Goal: Task Accomplishment & Management: Manage account settings

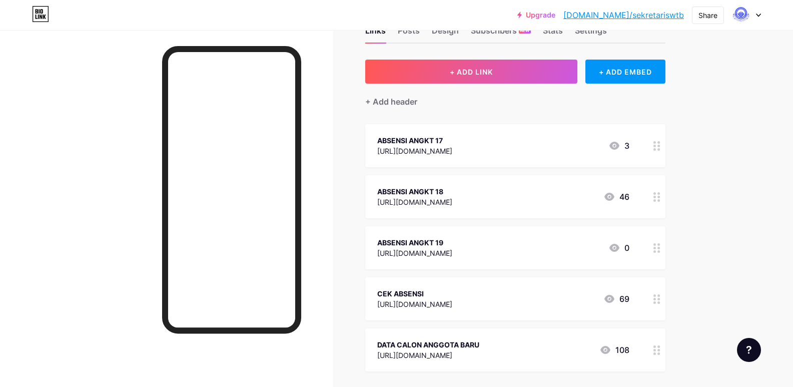
scroll to position [50, 0]
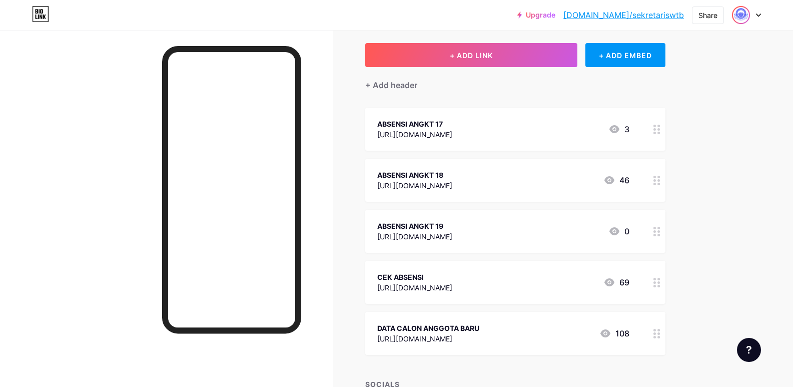
click at [742, 10] on img at bounding box center [741, 15] width 16 height 16
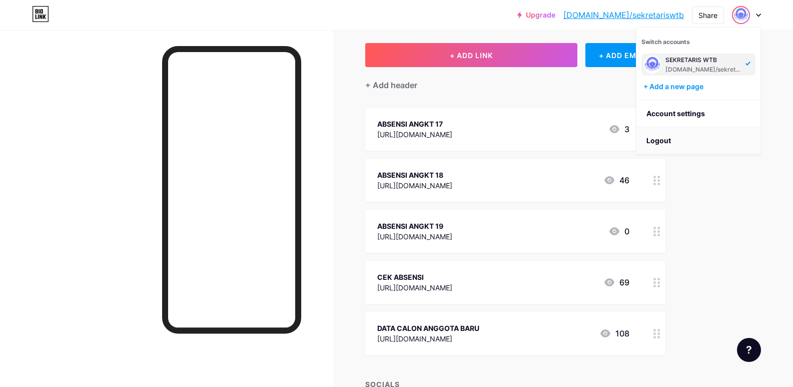
click at [671, 139] on li "Logout" at bounding box center [698, 140] width 124 height 27
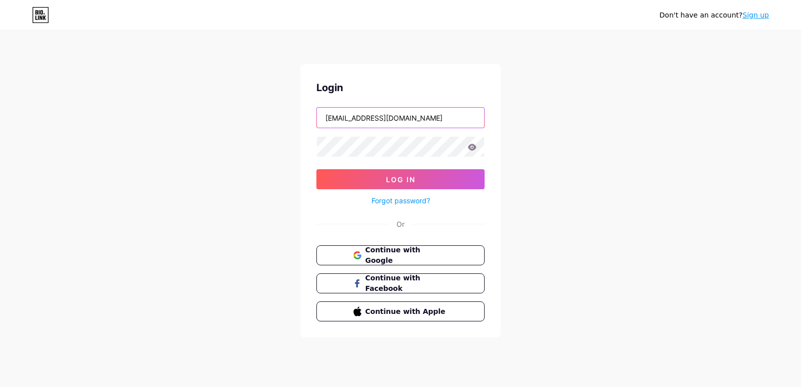
click at [392, 123] on input "[EMAIL_ADDRESS][DOMAIN_NAME]" at bounding box center [400, 118] width 167 height 20
click at [615, 203] on div "Don't have an account? Sign up Login [EMAIL_ADDRESS][DOMAIN_NAME] Log In Forgot…" at bounding box center [400, 184] width 801 height 369
click at [450, 120] on input "[EMAIL_ADDRESS][DOMAIN_NAME]" at bounding box center [400, 118] width 167 height 20
type input "s"
click at [560, 129] on div "Don't have an account? Sign up Login Log In Forgot password? Or Continue with G…" at bounding box center [400, 184] width 801 height 369
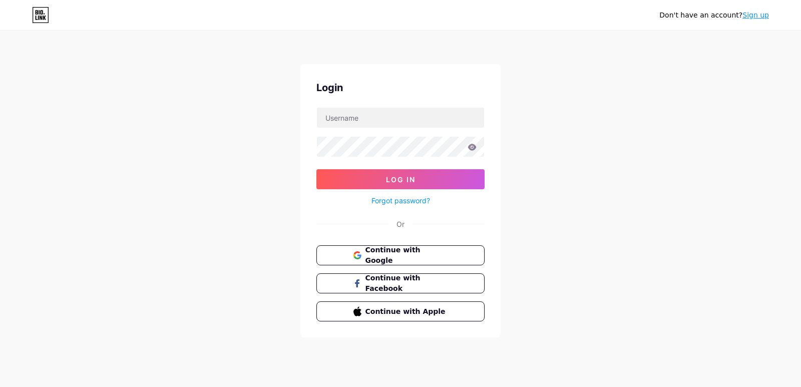
click at [451, 136] on div at bounding box center [400, 146] width 168 height 21
click at [422, 122] on input "text" at bounding box center [400, 118] width 167 height 20
click at [541, 172] on div "Don't have an account? Sign up Login Log In Forgot password? Or Continue with G…" at bounding box center [400, 184] width 801 height 369
click at [761, 12] on link "Sign up" at bounding box center [755, 15] width 27 height 8
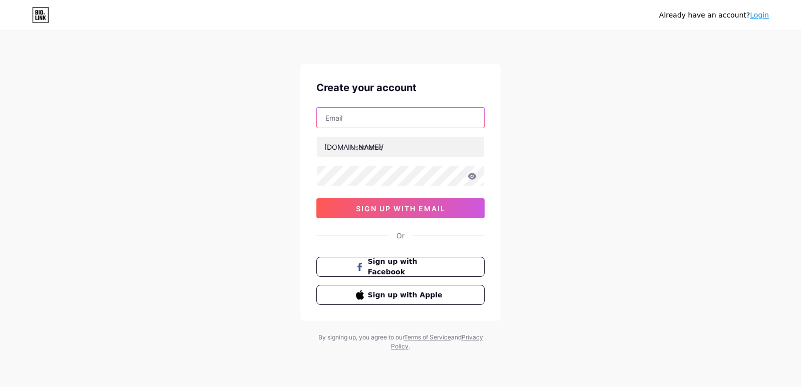
click at [374, 122] on input "text" at bounding box center [400, 118] width 167 height 20
drag, startPoint x: 303, startPoint y: 144, endPoint x: 309, endPoint y: 142, distance: 5.7
click at [303, 144] on div "Create your account [DOMAIN_NAME]/ sign up with email Or Sign up with Facebook …" at bounding box center [400, 192] width 200 height 257
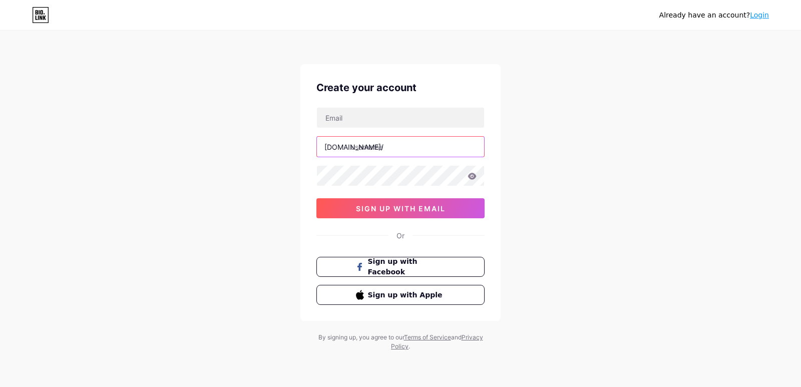
click at [353, 145] on input "text" at bounding box center [400, 147] width 167 height 20
type input "bendaharawtb"
click at [368, 119] on input "text" at bounding box center [400, 118] width 167 height 20
click at [468, 178] on icon at bounding box center [471, 176] width 9 height 7
click at [474, 179] on icon at bounding box center [472, 176] width 9 height 7
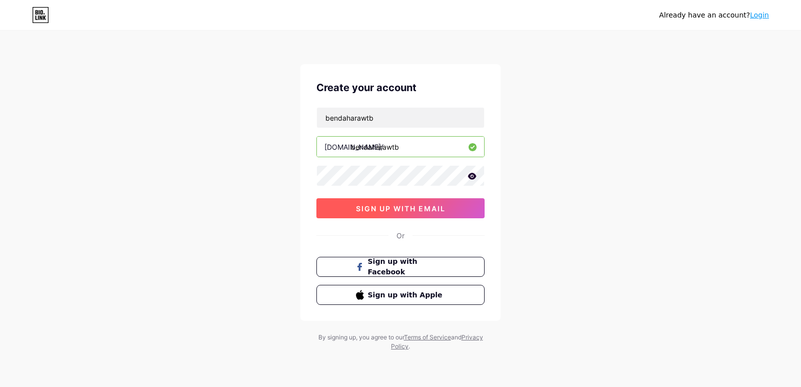
click at [360, 205] on span "sign up with email" at bounding box center [401, 208] width 90 height 9
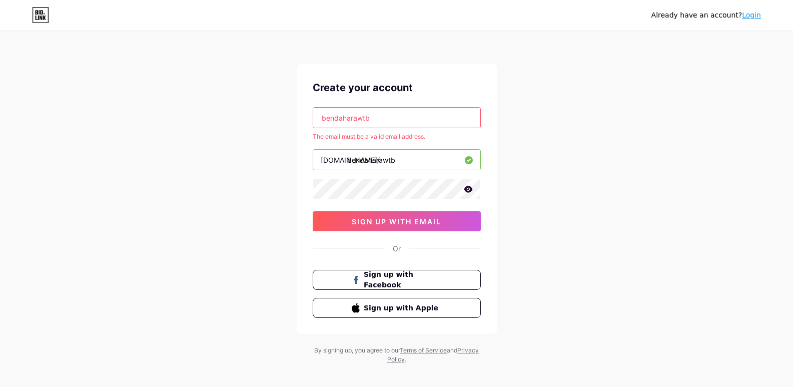
click at [387, 121] on input "bendaharawtb" at bounding box center [396, 118] width 167 height 20
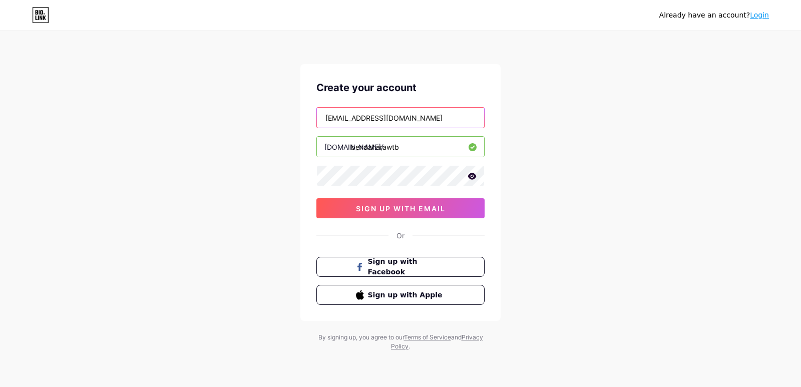
type input "[EMAIL_ADDRESS][DOMAIN_NAME]"
click at [472, 174] on icon at bounding box center [472, 176] width 9 height 7
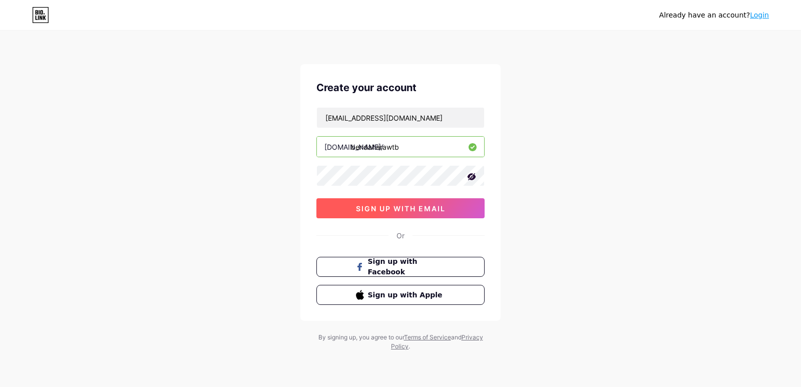
click at [446, 210] on button "sign up with email" at bounding box center [400, 208] width 168 height 20
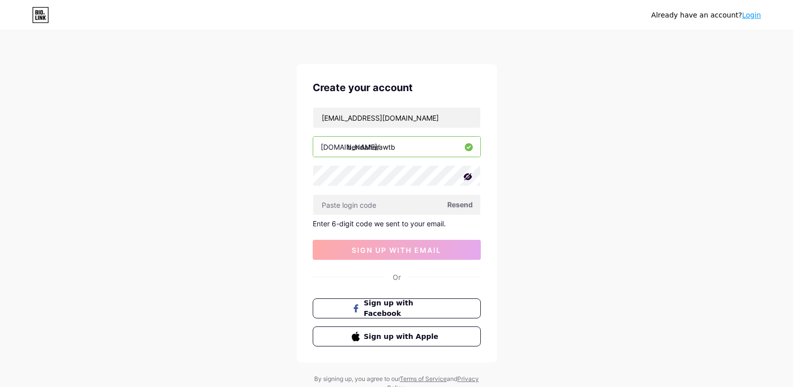
click at [466, 205] on span "Resend" at bounding box center [460, 204] width 26 height 11
click at [389, 203] on input "text" at bounding box center [396, 205] width 167 height 20
paste input "874997"
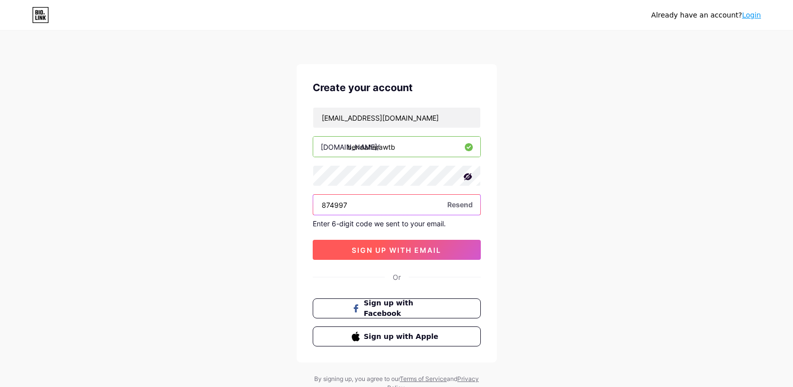
type input "874997"
click at [400, 243] on button "sign up with email" at bounding box center [397, 250] width 168 height 20
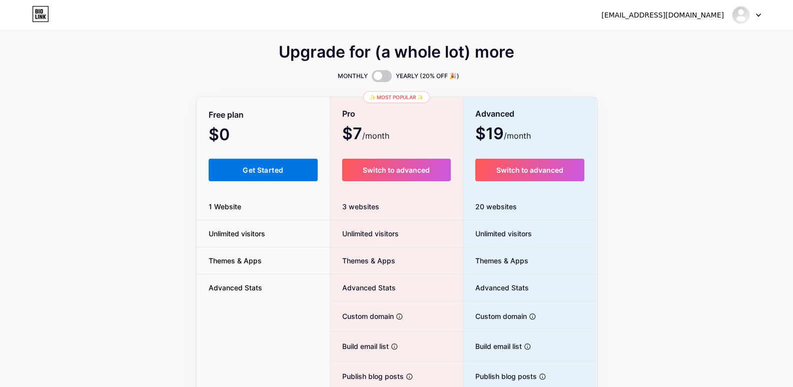
click at [274, 168] on span "Get Started" at bounding box center [263, 170] width 41 height 9
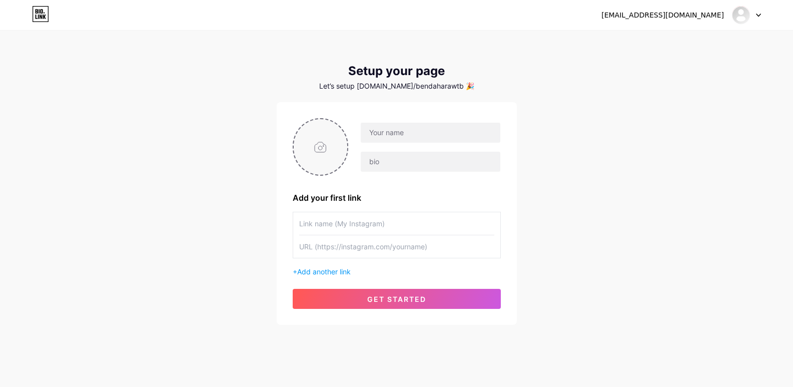
click at [339, 148] on input "file" at bounding box center [321, 147] width 54 height 56
click at [317, 141] on input "file" at bounding box center [321, 147] width 54 height 56
click at [326, 142] on input "file" at bounding box center [321, 147] width 54 height 56
type input "C:\fakepath\DESAIN [PERSON_NAME] (4).png"
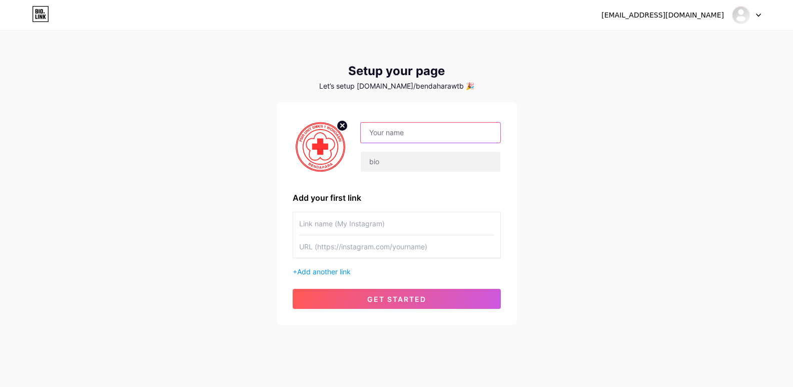
click at [442, 135] on input "text" at bounding box center [430, 133] width 139 height 20
click at [429, 165] on input "text" at bounding box center [430, 162] width 139 height 20
click at [439, 129] on input "BENDAHARA PMR" at bounding box center [430, 133] width 139 height 20
type input "BENDAHARA"
click at [394, 169] on input "text" at bounding box center [430, 162] width 139 height 20
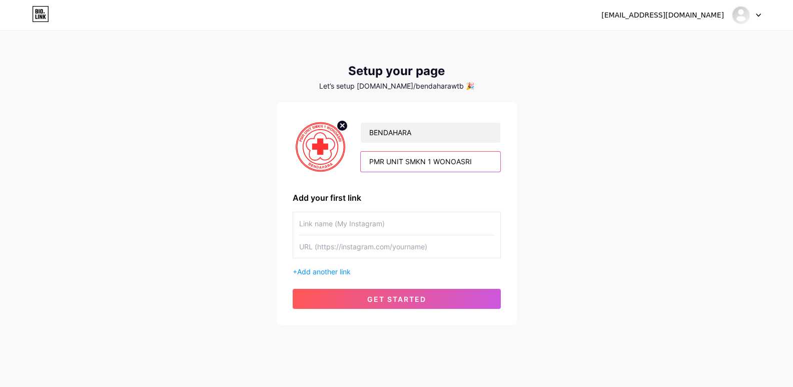
type input "PMR UNIT SMKN 1 WONOASRI"
click at [668, 210] on div "[EMAIL_ADDRESS][DOMAIN_NAME] Dashboard Logout Setup your page Let’s setup [DOMA…" at bounding box center [396, 178] width 793 height 357
click at [398, 226] on input "text" at bounding box center [396, 223] width 195 height 23
type input "[DOMAIN_NAME]"
click at [408, 256] on input "text" at bounding box center [396, 246] width 195 height 23
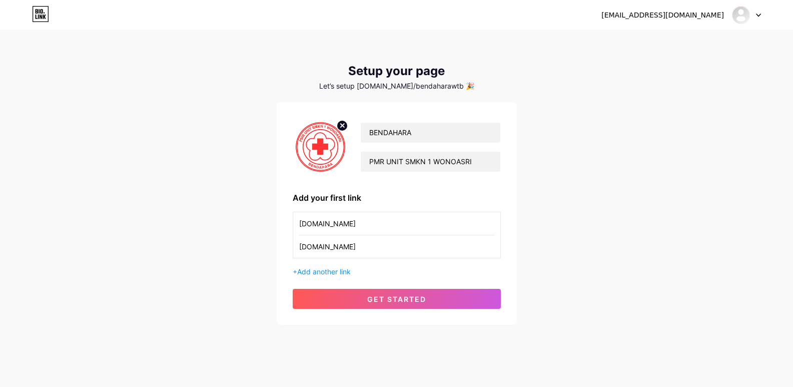
type input "[DOMAIN_NAME]"
drag, startPoint x: 358, startPoint y: 228, endPoint x: 251, endPoint y: 233, distance: 107.2
click at [251, 233] on div "[EMAIL_ADDRESS][DOMAIN_NAME] Dashboard Logout Setup your page Let’s setup [DOMA…" at bounding box center [396, 178] width 793 height 357
type input "PEMASUKAN"
drag, startPoint x: 353, startPoint y: 280, endPoint x: 350, endPoint y: 295, distance: 14.7
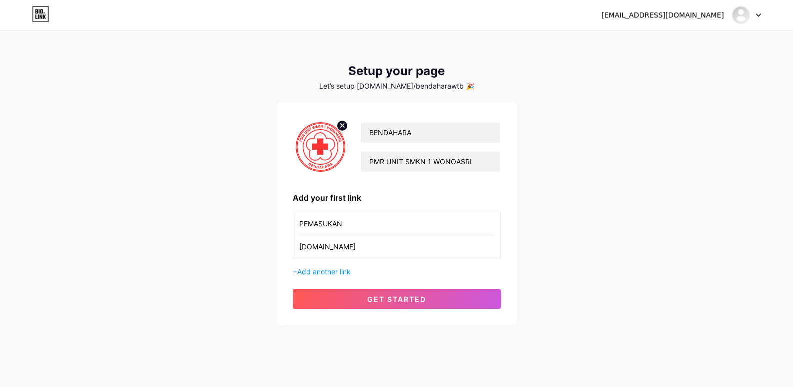
click at [353, 283] on div "BENDAHARA PMR UNIT SMKN 1 WONOASRI Add your first link PEMASUKAN [DOMAIN_NAME] …" at bounding box center [397, 213] width 208 height 191
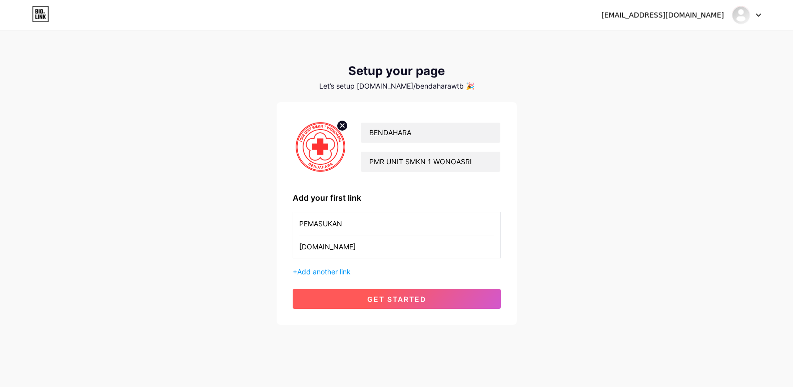
click at [350, 295] on button "get started" at bounding box center [397, 299] width 208 height 20
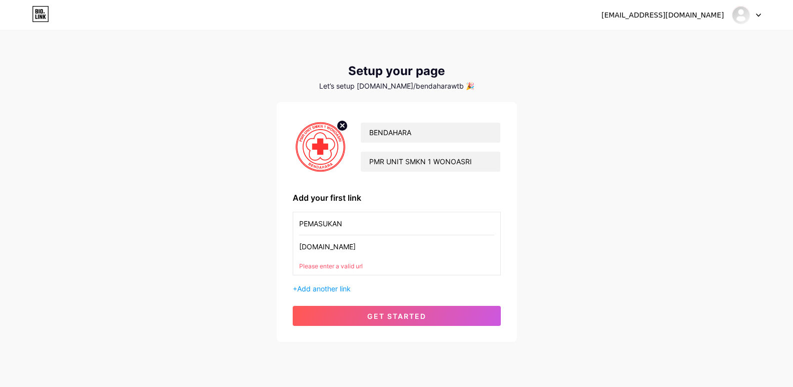
click at [376, 249] on input "[DOMAIN_NAME]" at bounding box center [396, 246] width 195 height 23
drag, startPoint x: 344, startPoint y: 241, endPoint x: 277, endPoint y: 253, distance: 68.6
click at [277, 253] on div "BENDAHARA PMR UNIT SMKN 1 WONOASRI Add your first link PEMASUKAN [DOMAIN_NAME] …" at bounding box center [397, 222] width 240 height 240
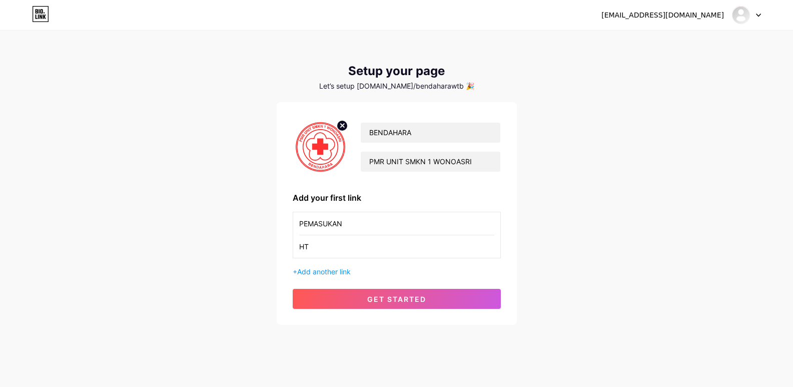
type input "H"
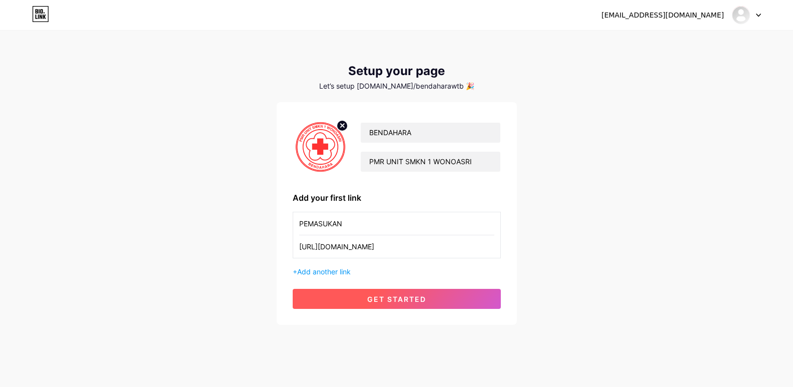
type input "[URL][DOMAIN_NAME]"
click at [340, 297] on button "get started" at bounding box center [397, 299] width 208 height 20
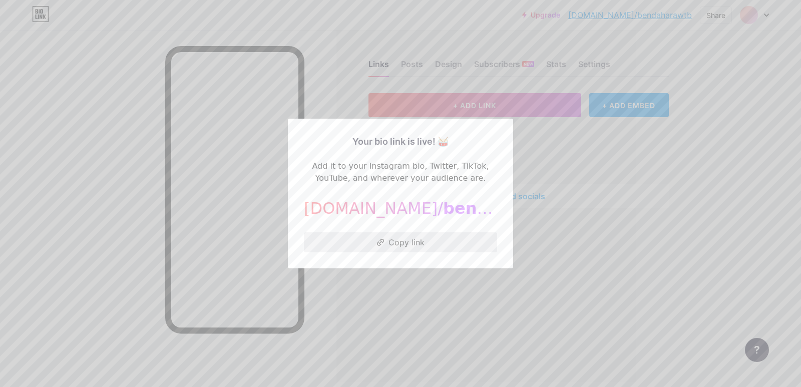
click at [415, 242] on button "Copy link" at bounding box center [400, 242] width 193 height 20
click at [539, 144] on div at bounding box center [400, 193] width 801 height 387
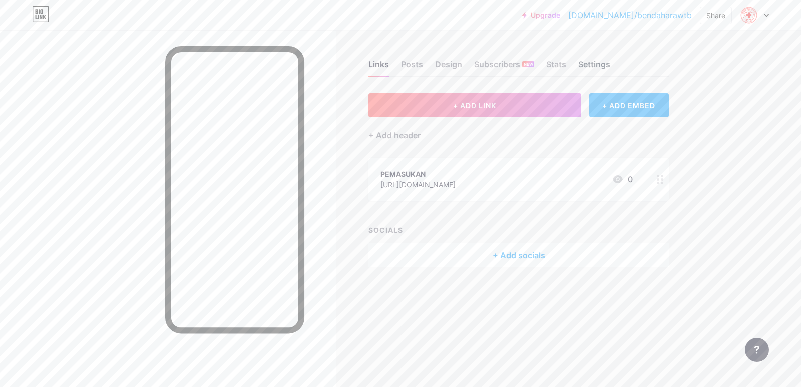
click at [603, 65] on div "Settings" at bounding box center [594, 67] width 32 height 18
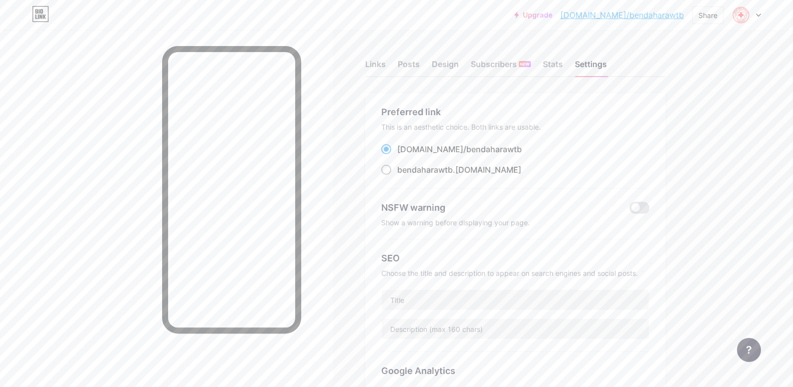
click at [478, 169] on div "bendaharawtb .[DOMAIN_NAME]" at bounding box center [459, 170] width 124 height 12
click at [404, 176] on input "bendaharawtb .[DOMAIN_NAME]" at bounding box center [400, 179] width 7 height 7
radio input "true"
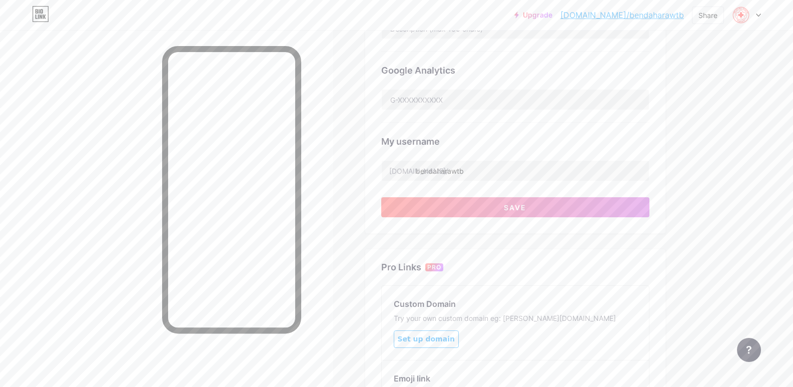
scroll to position [432, 0]
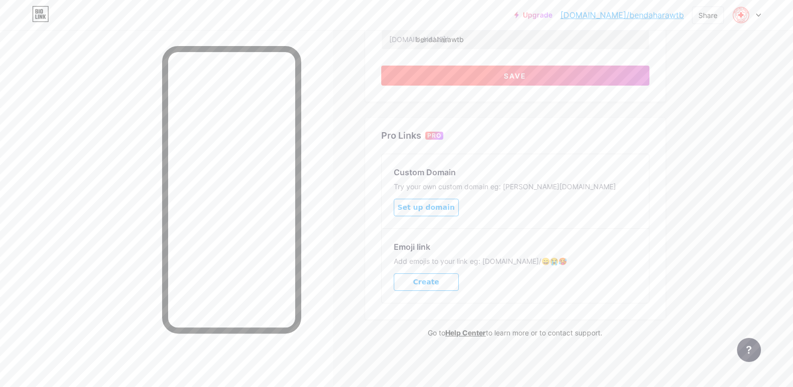
click at [573, 81] on button "Save" at bounding box center [515, 76] width 268 height 20
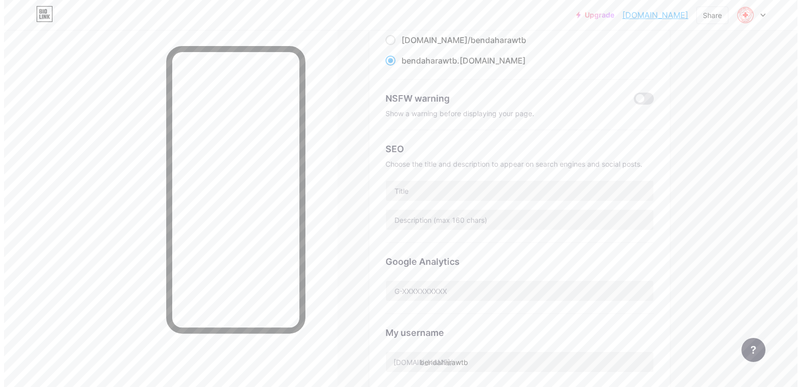
scroll to position [0, 0]
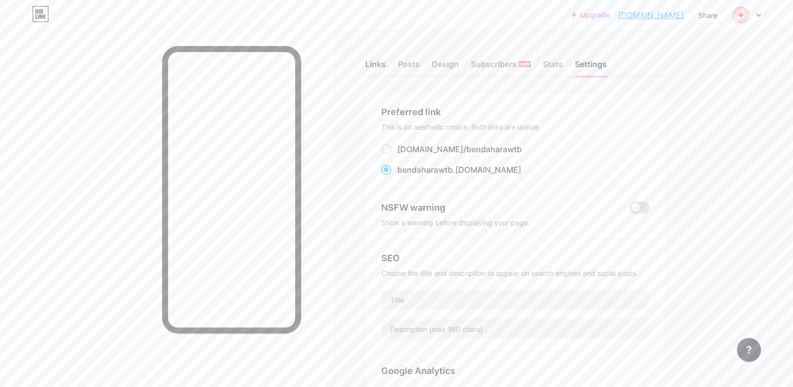
click at [375, 60] on div "Links" at bounding box center [375, 67] width 21 height 18
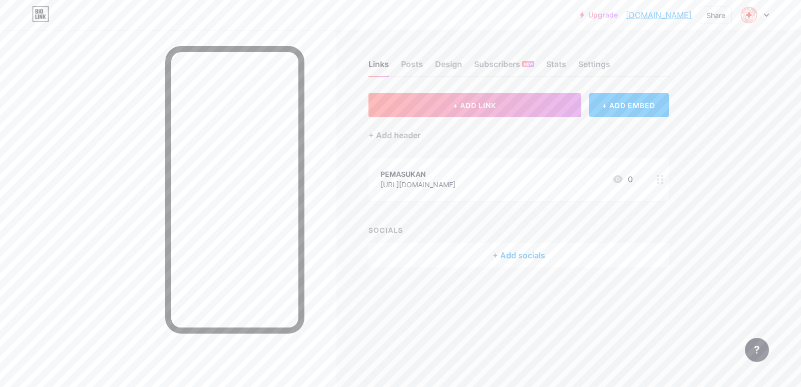
click at [436, 187] on div "[URL][DOMAIN_NAME]" at bounding box center [417, 184] width 75 height 11
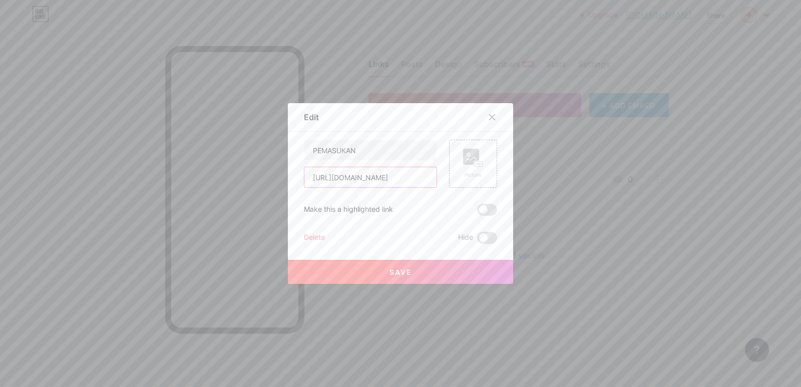
click at [390, 184] on input "[URL][DOMAIN_NAME]" at bounding box center [370, 177] width 132 height 20
paste input "[DOMAIN_NAME][URL]"
type input "[URL][DOMAIN_NAME]"
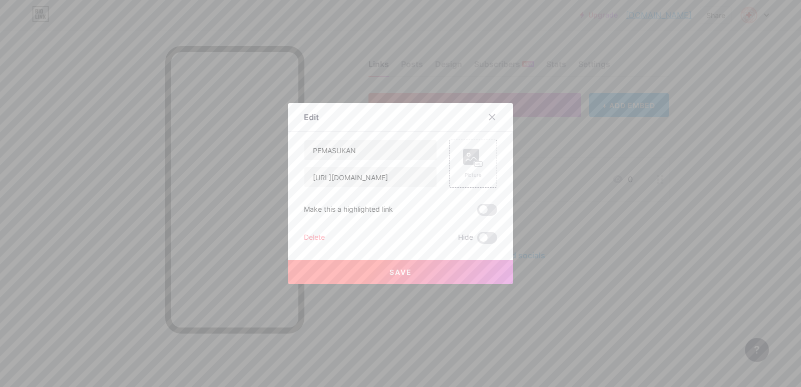
click at [432, 274] on button "Save" at bounding box center [400, 272] width 225 height 24
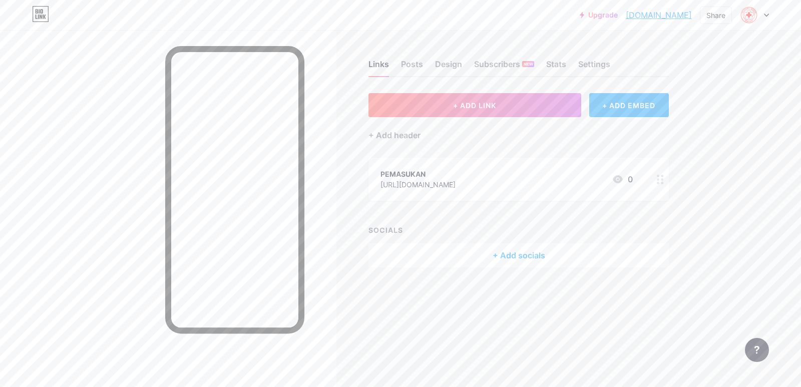
click at [419, 169] on div "PEMASUKAN" at bounding box center [417, 174] width 75 height 11
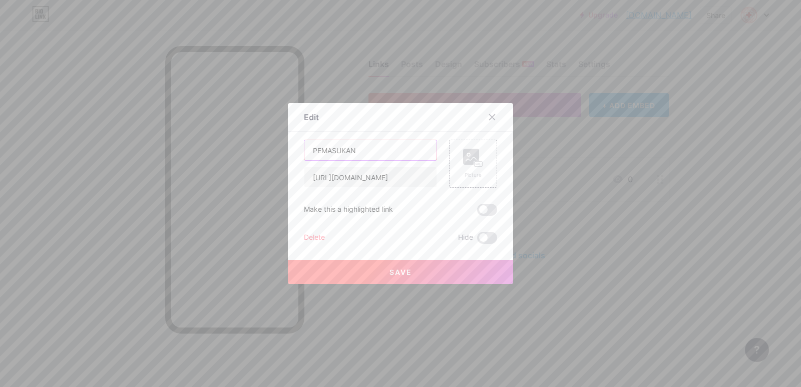
click at [382, 155] on input "PEMASUKAN" at bounding box center [370, 150] width 132 height 20
drag, startPoint x: 375, startPoint y: 153, endPoint x: 300, endPoint y: 152, distance: 75.6
click at [304, 152] on div "PEMASUKAN" at bounding box center [370, 150] width 133 height 21
type input "ARUS KAS"
click at [464, 270] on button "Save" at bounding box center [400, 272] width 225 height 24
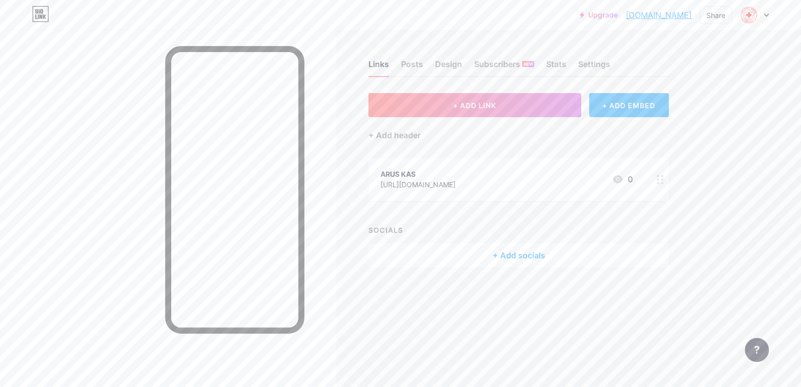
click at [712, 151] on div "Upgrade [DOMAIN_NAME]... [DOMAIN_NAME] Share Switch accounts BENDAHARA [DOMAIN_…" at bounding box center [400, 193] width 801 height 387
click at [484, 111] on button "+ ADD LINK" at bounding box center [474, 105] width 213 height 24
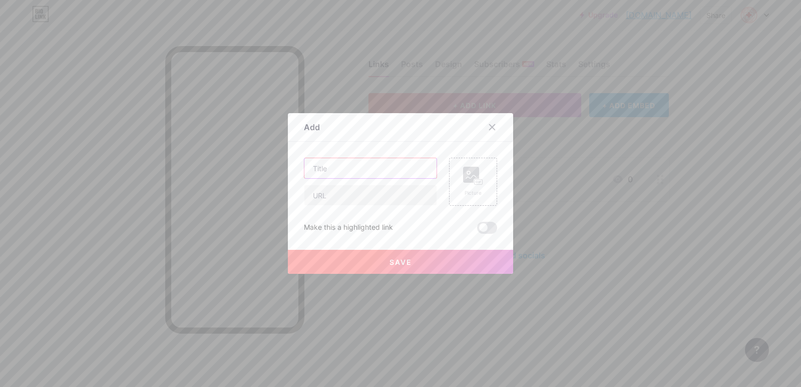
click at [358, 166] on input "text" at bounding box center [370, 168] width 132 height 20
type input "CEK ARUS KAS"
click at [355, 193] on input "text" at bounding box center [370, 195] width 132 height 20
paste input "[URL][DOMAIN_NAME]"
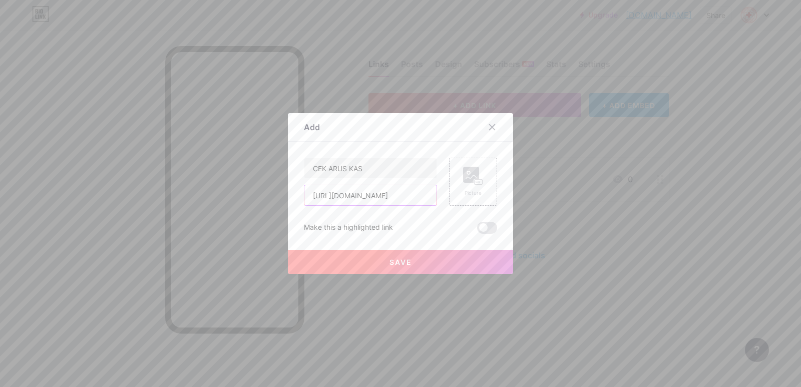
type input "[URL][DOMAIN_NAME]"
click at [362, 261] on button "Save" at bounding box center [400, 262] width 225 height 24
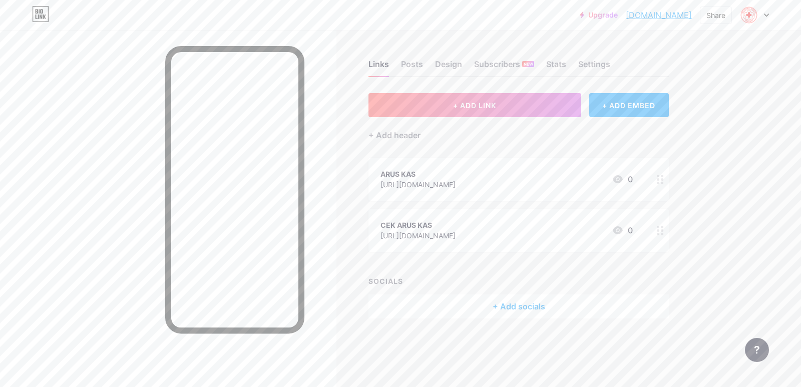
click at [707, 205] on div "Links Posts Design Subscribers NEW Stats Settings + ADD LINK + ADD EMBED + Add …" at bounding box center [355, 199] width 711 height 338
click at [525, 104] on button "+ ADD LINK" at bounding box center [474, 105] width 213 height 24
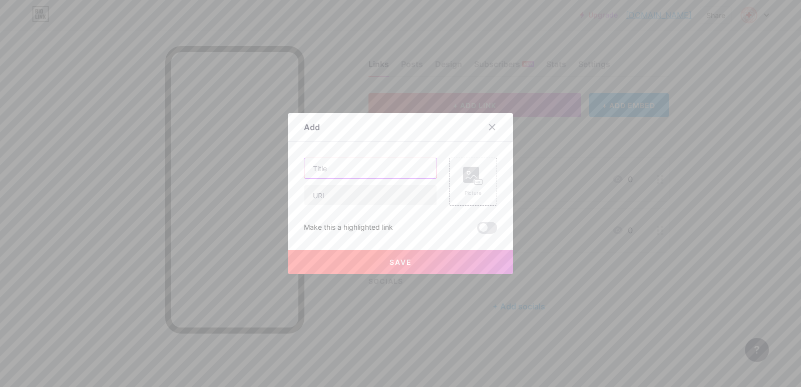
click at [381, 169] on input "text" at bounding box center [370, 168] width 132 height 20
type input "D"
type input "[PERSON_NAME]"
click at [380, 198] on input "text" at bounding box center [370, 195] width 132 height 20
paste input "[URL][DOMAIN_NAME]"
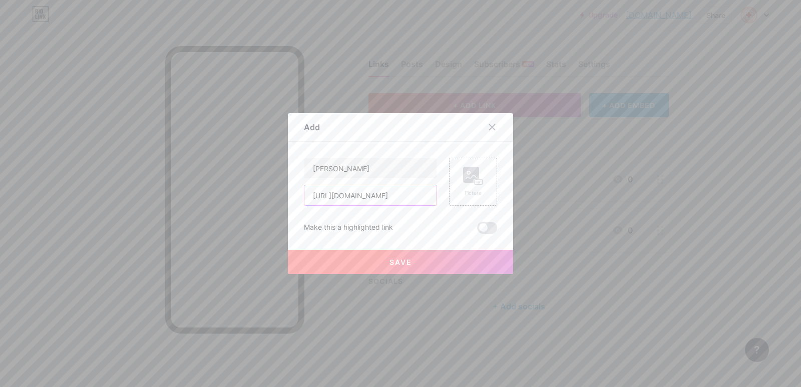
scroll to position [0, 260]
type input "[URL][DOMAIN_NAME]"
click at [379, 261] on button "Save" at bounding box center [400, 262] width 225 height 24
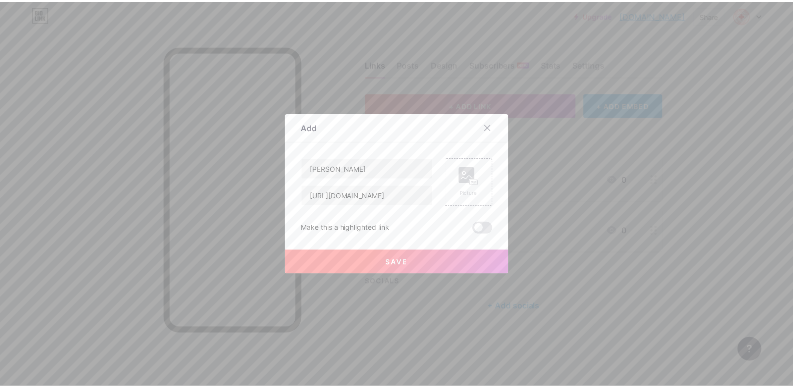
scroll to position [0, 0]
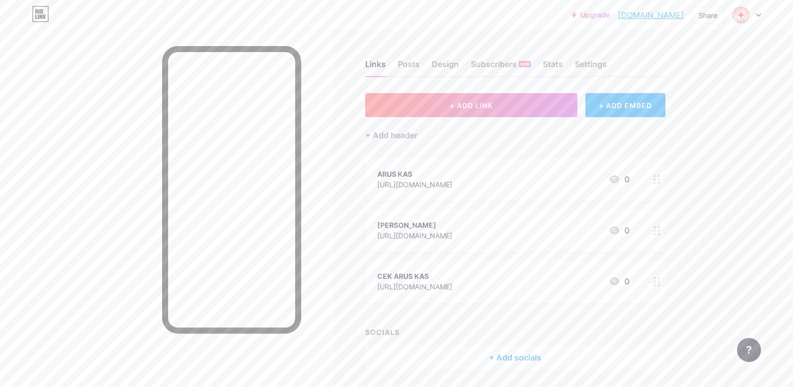
drag, startPoint x: 786, startPoint y: 244, endPoint x: 737, endPoint y: 228, distance: 51.1
click at [786, 246] on div "Upgrade [DOMAIN_NAME]... [DOMAIN_NAME] Share Switch accounts BENDAHARA [DOMAIN_…" at bounding box center [396, 209] width 793 height 419
click at [740, 225] on div "Upgrade [DOMAIN_NAME]... [DOMAIN_NAME] Share Switch accounts BENDAHARA [DOMAIN_…" at bounding box center [396, 209] width 793 height 419
click at [667, 17] on link "[DOMAIN_NAME]" at bounding box center [651, 15] width 66 height 12
drag, startPoint x: 664, startPoint y: 14, endPoint x: 642, endPoint y: 33, distance: 28.7
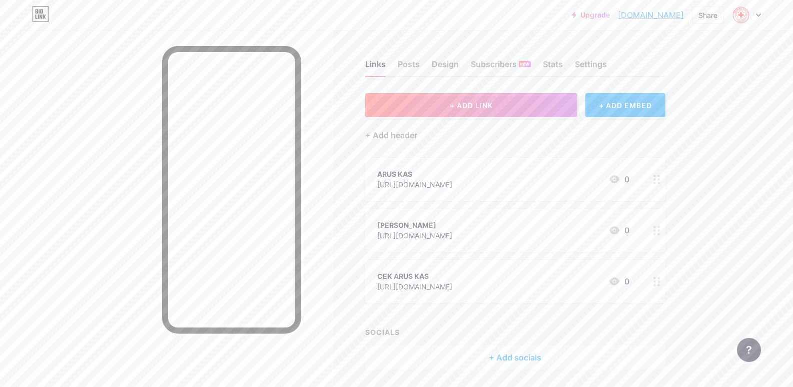
click at [642, 33] on div "Links Posts Design Subscribers NEW Stats Settings + ADD LINK + ADD EMBED + Add …" at bounding box center [354, 224] width 708 height 389
click at [759, 13] on div at bounding box center [746, 15] width 29 height 18
click at [618, 16] on link "[DOMAIN_NAME]" at bounding box center [651, 15] width 66 height 12
click at [753, 23] on div at bounding box center [746, 15] width 29 height 18
click at [685, 135] on li "Logout" at bounding box center [698, 140] width 124 height 27
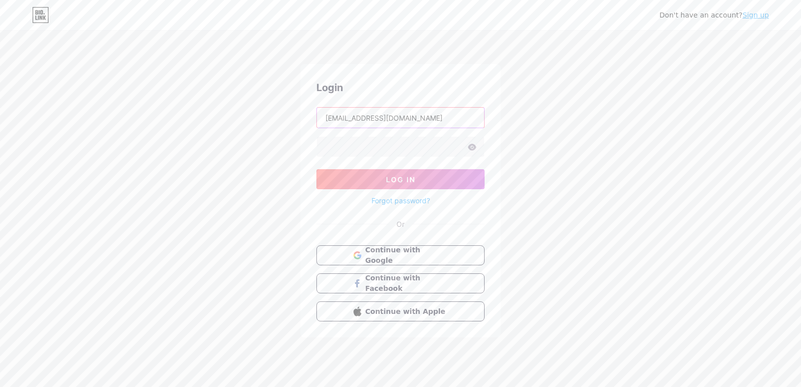
click at [429, 124] on input "[EMAIL_ADDRESS][DOMAIN_NAME]" at bounding box center [400, 118] width 167 height 20
type input "[EMAIL_ADDRESS][DOMAIN_NAME]"
click at [473, 149] on icon at bounding box center [472, 147] width 9 height 7
click at [454, 176] on button "Log In" at bounding box center [400, 179] width 168 height 20
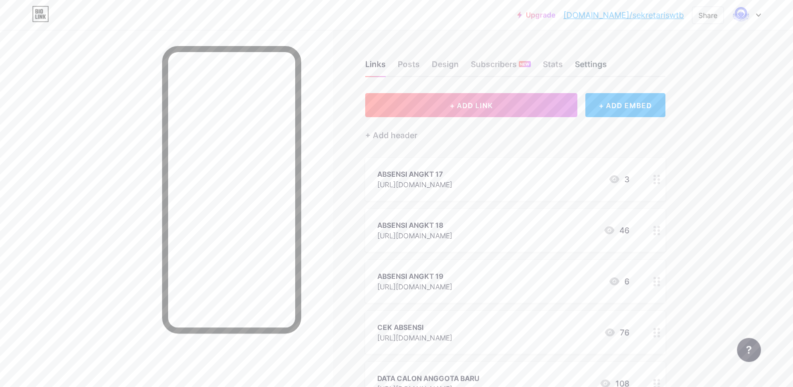
click at [588, 64] on div "Settings" at bounding box center [591, 67] width 32 height 18
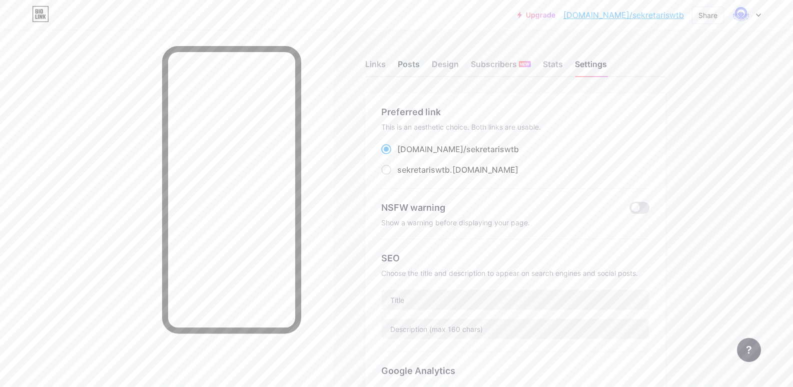
click at [419, 64] on div "Posts" at bounding box center [409, 67] width 22 height 18
click at [441, 65] on div "Design" at bounding box center [445, 67] width 27 height 18
click at [606, 68] on div "Settings" at bounding box center [591, 67] width 32 height 18
click at [416, 67] on div "Posts" at bounding box center [409, 67] width 22 height 18
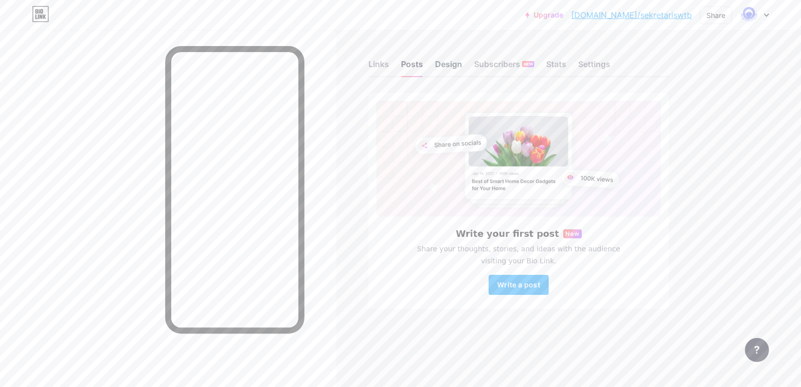
click at [446, 69] on div "Design" at bounding box center [448, 67] width 27 height 18
click at [450, 65] on div "Design" at bounding box center [448, 67] width 27 height 18
click at [386, 63] on div "Links" at bounding box center [378, 67] width 21 height 18
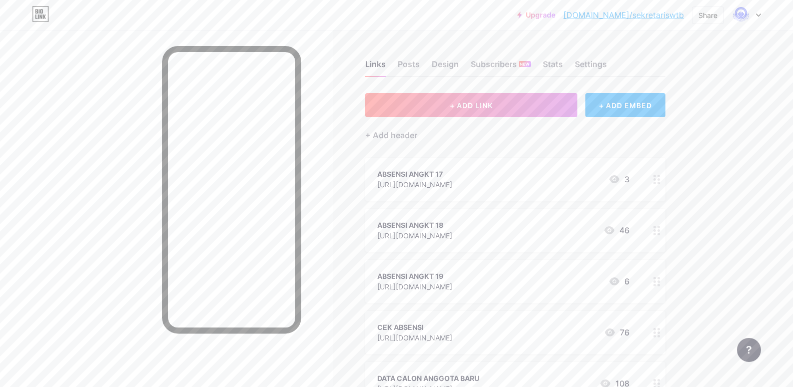
click at [454, 77] on div "Links Posts Design Subscribers NEW Stats Settings" at bounding box center [515, 59] width 300 height 35
click at [456, 69] on div "Design" at bounding box center [445, 67] width 27 height 18
click at [455, 66] on div "Design" at bounding box center [445, 67] width 27 height 18
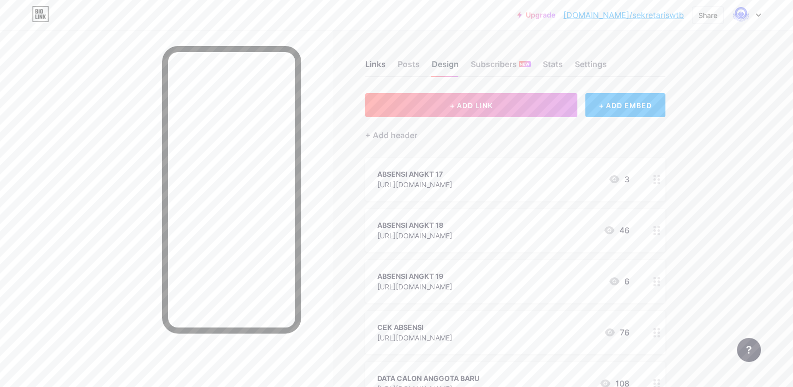
click at [455, 66] on div "Design" at bounding box center [445, 67] width 27 height 18
click at [488, 66] on div "Subscribers NEW" at bounding box center [501, 67] width 60 height 18
click at [560, 63] on div "Stats" at bounding box center [553, 67] width 20 height 18
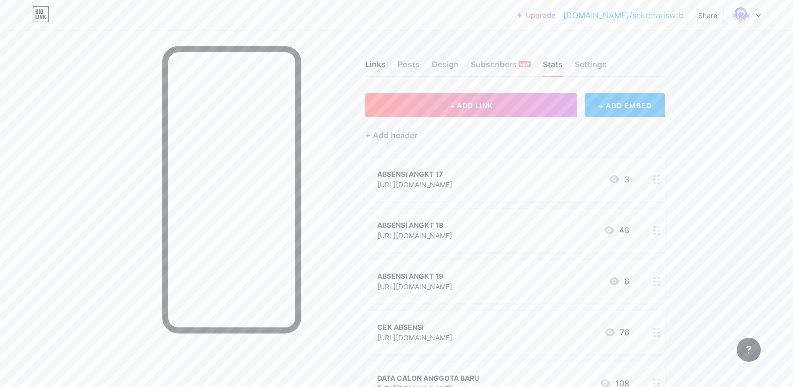
click at [558, 63] on div "Stats" at bounding box center [553, 67] width 20 height 18
click at [452, 66] on div "Design" at bounding box center [445, 67] width 27 height 18
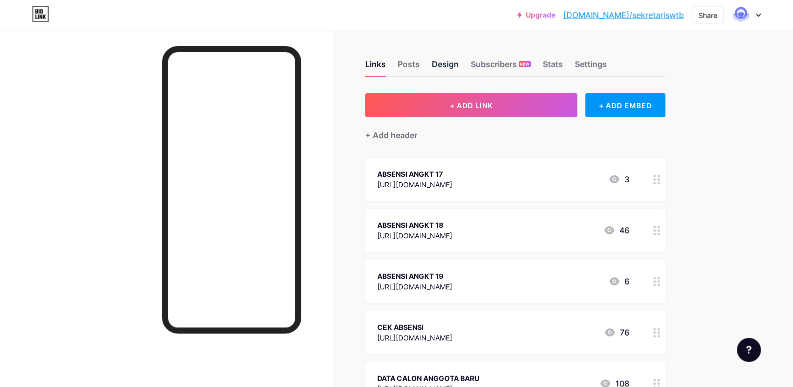
click at [457, 61] on div "Design" at bounding box center [445, 67] width 27 height 18
click at [749, 15] on img at bounding box center [741, 15] width 16 height 16
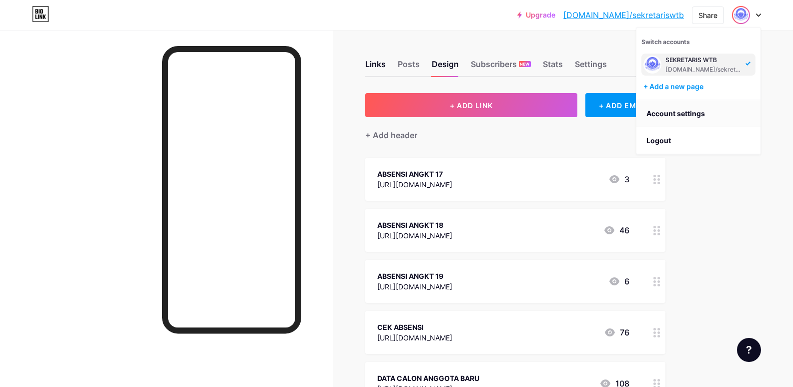
click at [703, 110] on link "Account settings" at bounding box center [698, 113] width 124 height 27
click at [688, 114] on link "Account settings" at bounding box center [698, 113] width 124 height 27
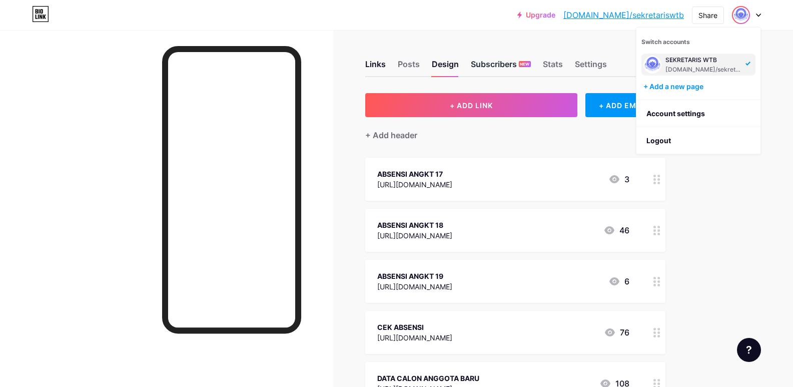
click at [507, 65] on div "Subscribers NEW" at bounding box center [501, 67] width 60 height 18
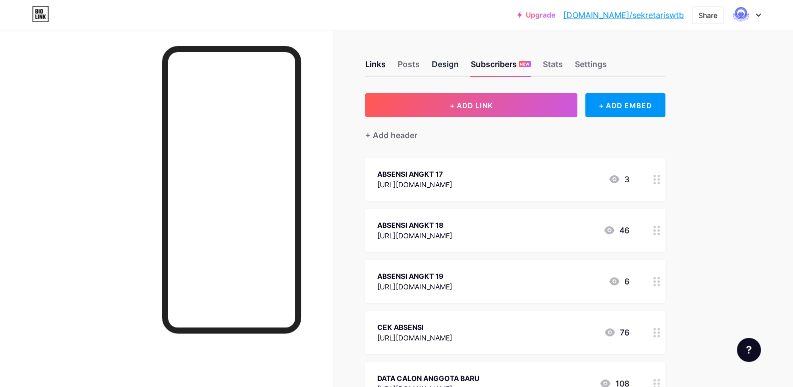
click at [452, 59] on div "Design" at bounding box center [445, 67] width 27 height 18
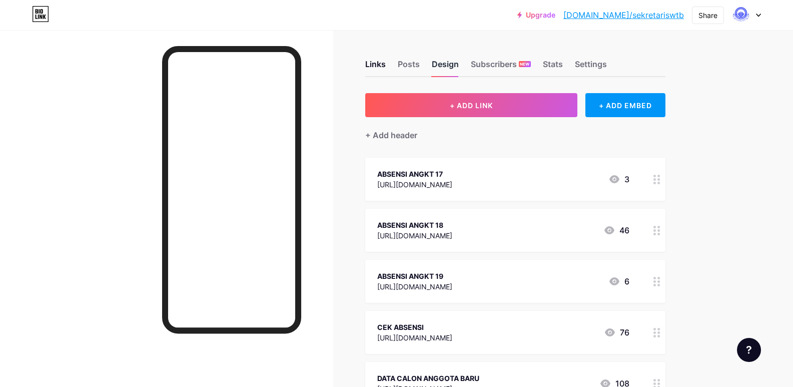
click at [452, 59] on div "Design" at bounding box center [445, 67] width 27 height 18
click at [446, 64] on div "Design" at bounding box center [445, 67] width 27 height 18
click at [607, 70] on div "Settings" at bounding box center [591, 67] width 32 height 18
click at [586, 65] on div "Settings" at bounding box center [591, 67] width 32 height 18
click at [757, 19] on div at bounding box center [746, 15] width 29 height 18
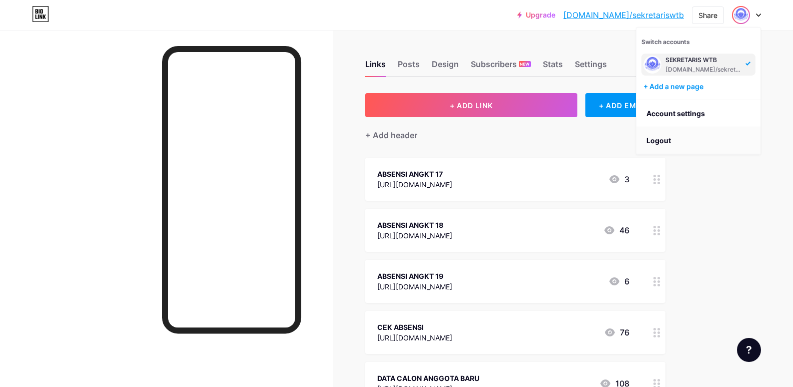
click at [681, 138] on li "Logout" at bounding box center [698, 140] width 124 height 27
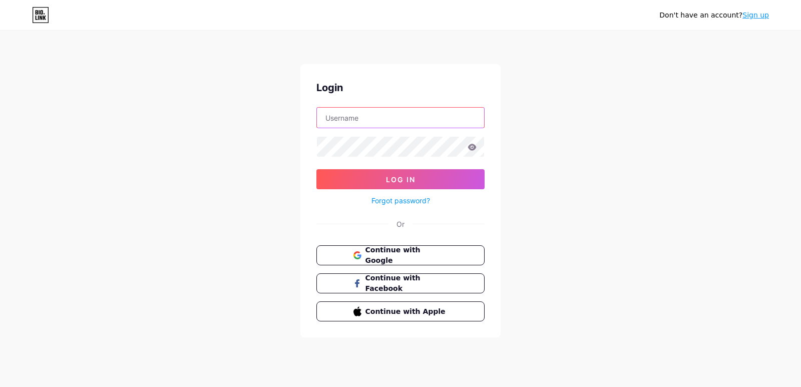
type input "[EMAIL_ADDRESS][DOMAIN_NAME]"
click at [750, 15] on link "Sign up" at bounding box center [755, 15] width 27 height 8
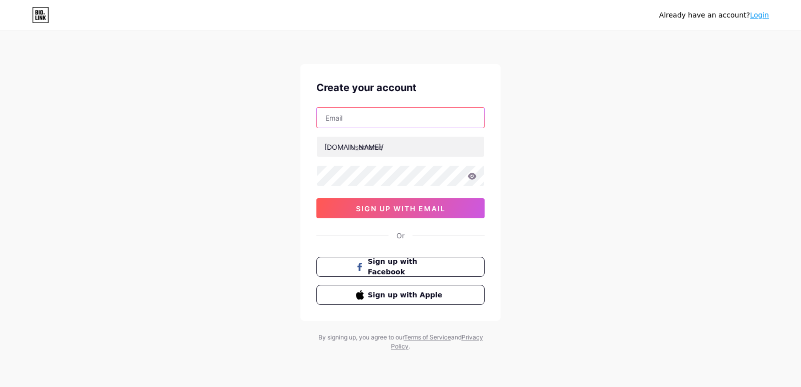
click at [394, 115] on input "text" at bounding box center [400, 118] width 167 height 20
type input "dokumentasiwtb@gmail.com"
click at [592, 157] on div "Already have an account? Login Create your account dokumentasiwtb@gmail.com bio…" at bounding box center [400, 191] width 801 height 383
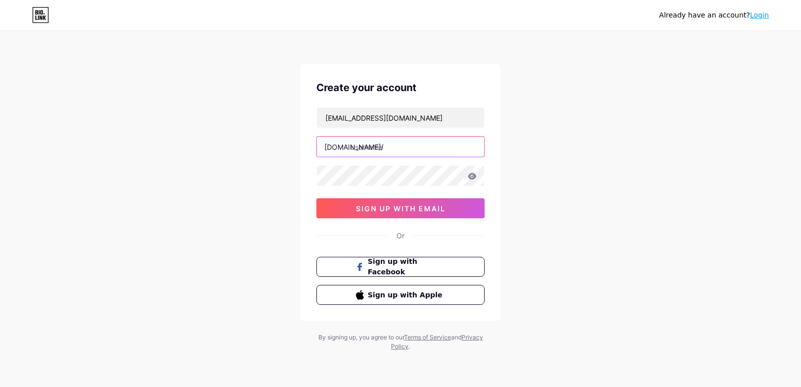
click at [427, 148] on input "text" at bounding box center [400, 147] width 167 height 20
type input "dokumentasiwtb"
click at [538, 180] on div "Already have an account? Login Create your account dokumentasiwtb@gmail.com bio…" at bounding box center [400, 191] width 801 height 383
click at [473, 176] on icon at bounding box center [472, 176] width 9 height 7
click at [527, 181] on div "Already have an account? Login Create your account dokumentasiwtb@gmail.com bio…" at bounding box center [400, 191] width 801 height 383
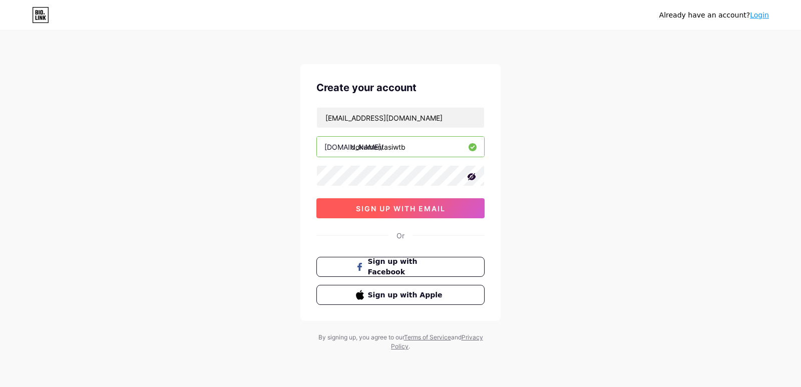
click at [479, 206] on button "sign up with email" at bounding box center [400, 208] width 168 height 20
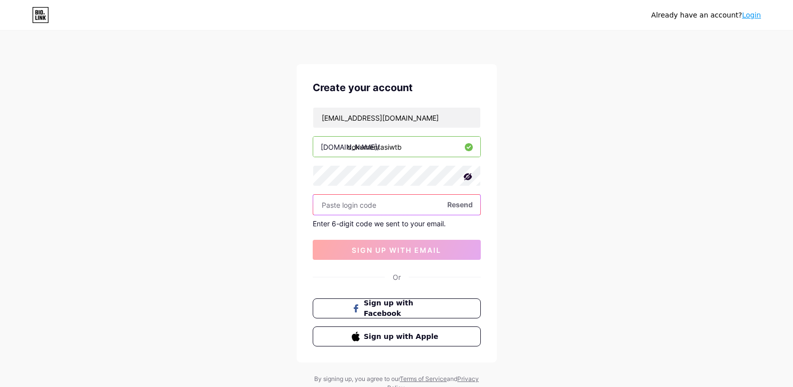
click at [391, 208] on input "text" at bounding box center [396, 205] width 167 height 20
paste input "697702"
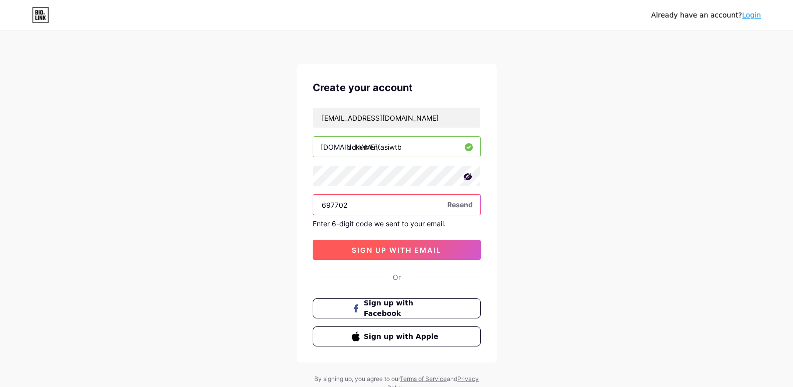
type input "697702"
click at [392, 249] on span "sign up with email" at bounding box center [397, 250] width 90 height 9
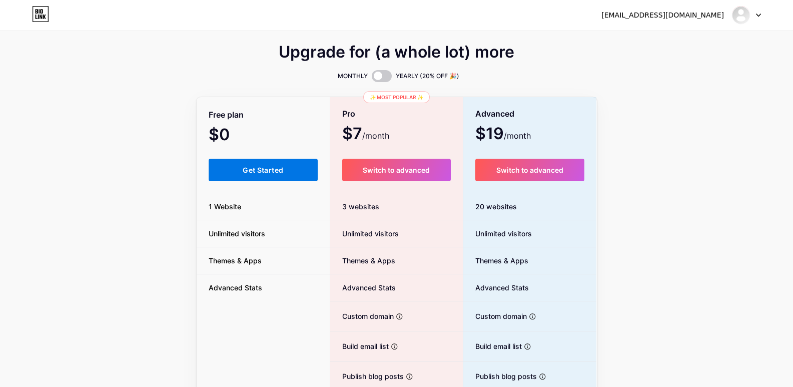
click at [299, 163] on button "Get Started" at bounding box center [264, 170] width 110 height 23
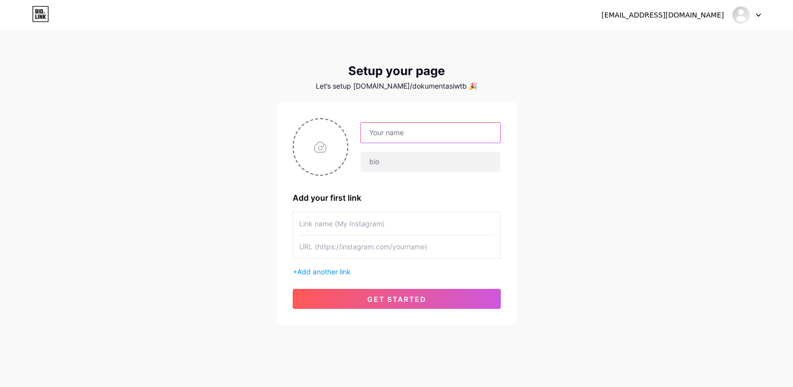
click at [396, 132] on input "text" at bounding box center [430, 133] width 139 height 20
type input "DOKUMENTASI"
click at [392, 163] on input "text" at bounding box center [430, 162] width 139 height 20
type input "PMR UNIT SMKN 1 WONOASRI"
click at [388, 223] on input "text" at bounding box center [396, 223] width 195 height 23
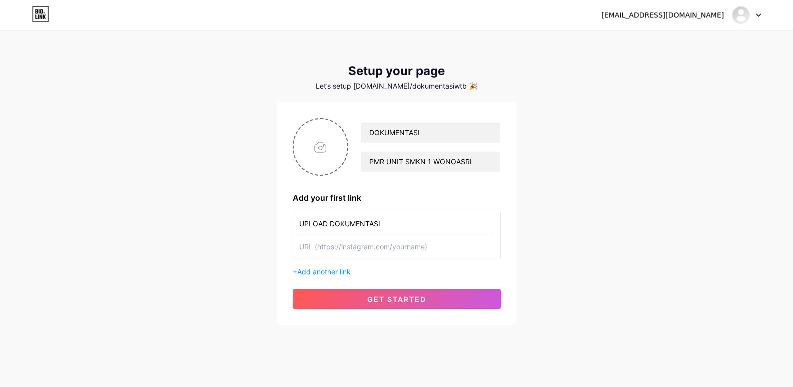
click at [360, 255] on input "text" at bounding box center [396, 246] width 195 height 23
click at [415, 219] on input "UPLOAD DOKUMENTASI" at bounding box center [396, 223] width 195 height 23
drag, startPoint x: 411, startPoint y: 230, endPoint x: 277, endPoint y: 226, distance: 133.7
click at [277, 226] on div "DOKUMENTASI PMR UNIT SMKN 1 WONOASRI Add your first link UPLOAD DOKUMENTASI + A…" at bounding box center [397, 213] width 240 height 223
type input "LATIHAN RUTIN"
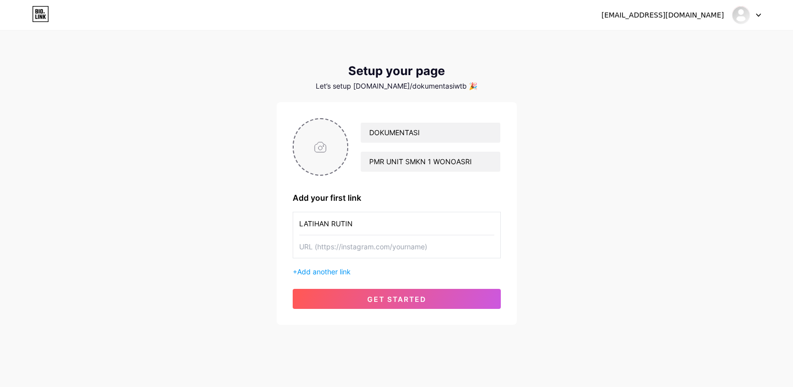
click at [315, 162] on input "file" at bounding box center [321, 147] width 54 height 56
type input "C:\fakepath\DESAIN STEMPEL (5).png"
click at [351, 255] on input "text" at bounding box center [396, 246] width 195 height 23
paste input "https://drive.google.com/drive/folders/1ryf8D7MXvw-wZy70Vkix_seWFWHvSSA7?usp=sh…"
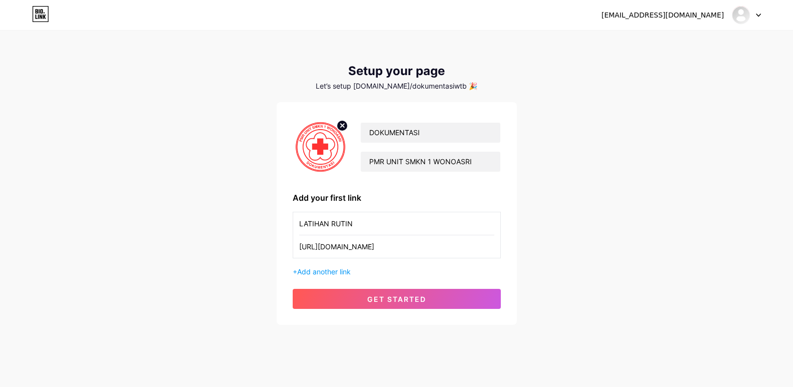
scroll to position [0, 118]
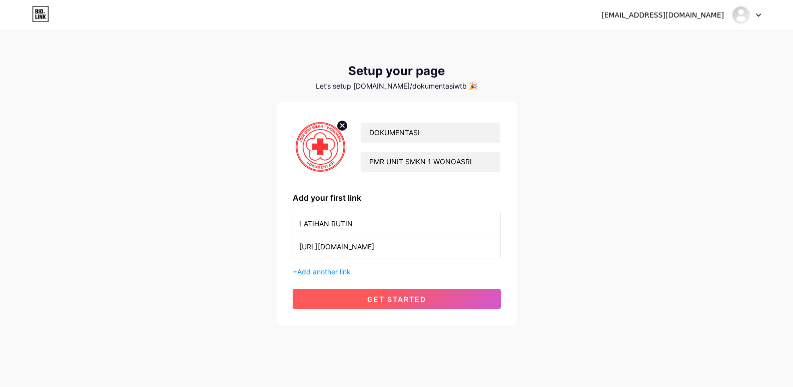
type input "https://drive.google.com/drive/folders/1ryf8D7MXvw-wZy70Vkix_seWFWHvSSA7?usp=sh…"
click at [388, 297] on span "get started" at bounding box center [396, 299] width 59 height 9
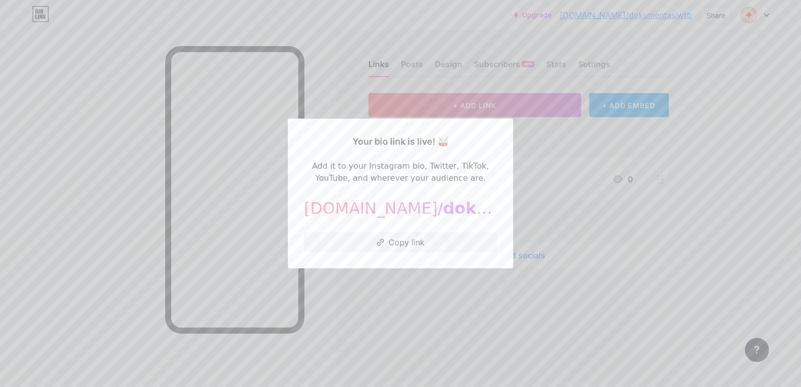
click at [603, 63] on div at bounding box center [400, 193] width 801 height 387
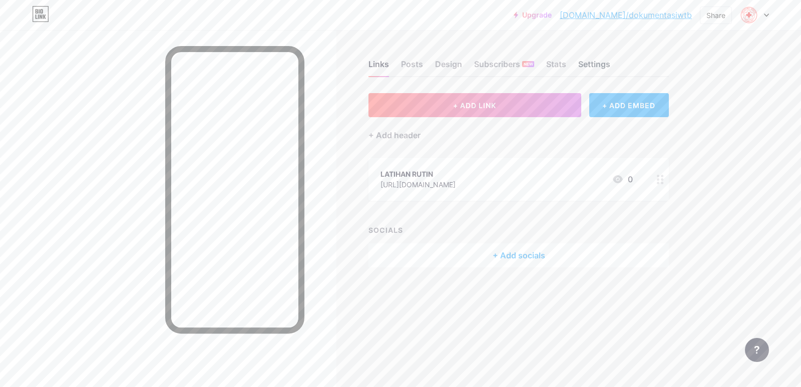
click at [590, 61] on div "Settings" at bounding box center [594, 67] width 32 height 18
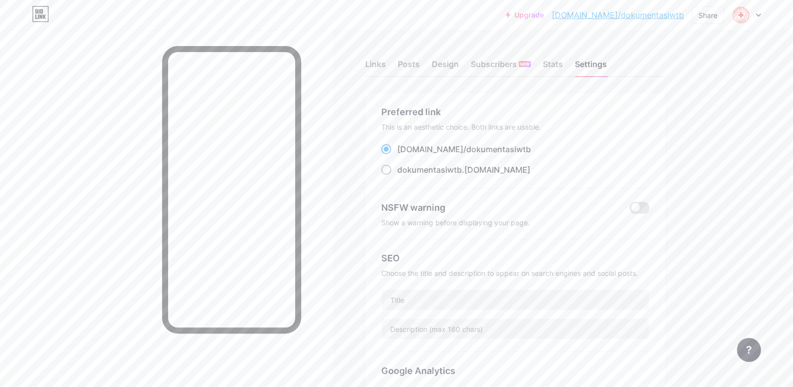
click at [490, 171] on div "dokumentasiwtb .bio.link" at bounding box center [463, 170] width 133 height 12
click at [404, 176] on input "dokumentasiwtb .bio.link" at bounding box center [400, 179] width 7 height 7
radio input "true"
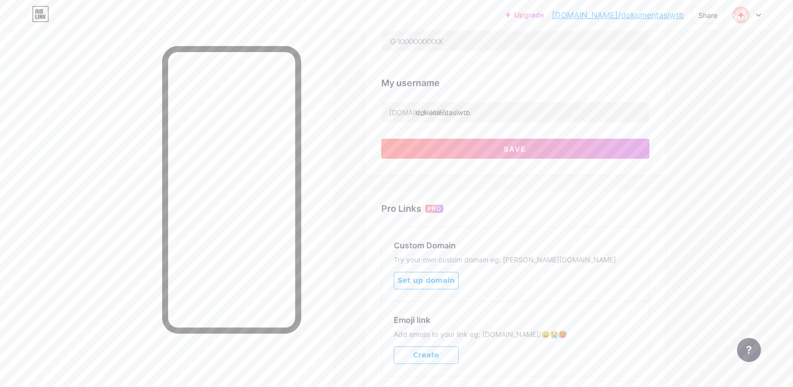
scroll to position [432, 0]
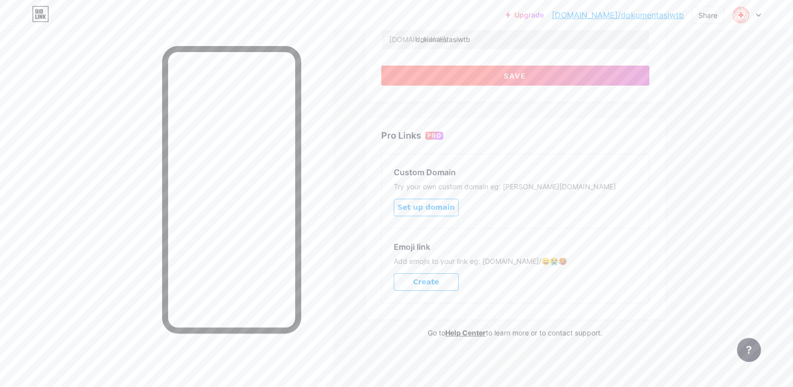
click at [609, 84] on button "Save" at bounding box center [515, 76] width 268 height 20
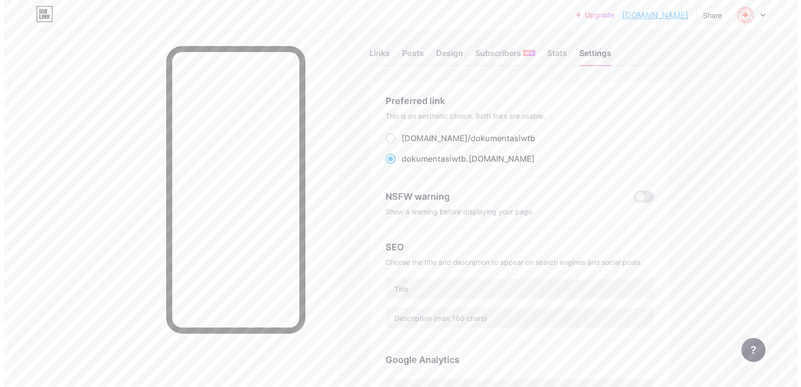
scroll to position [0, 0]
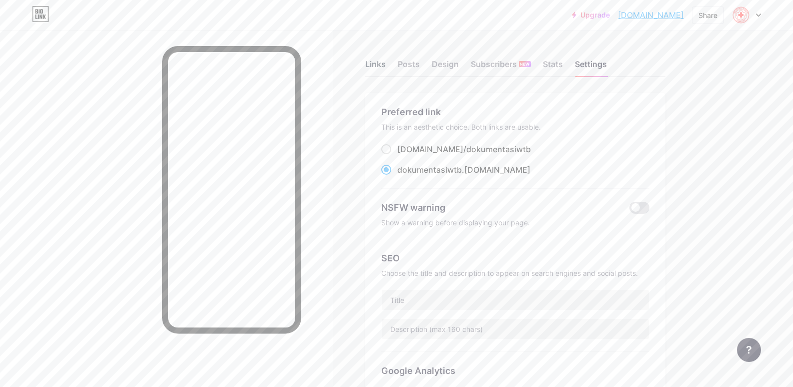
click at [371, 60] on div "Links" at bounding box center [375, 67] width 21 height 18
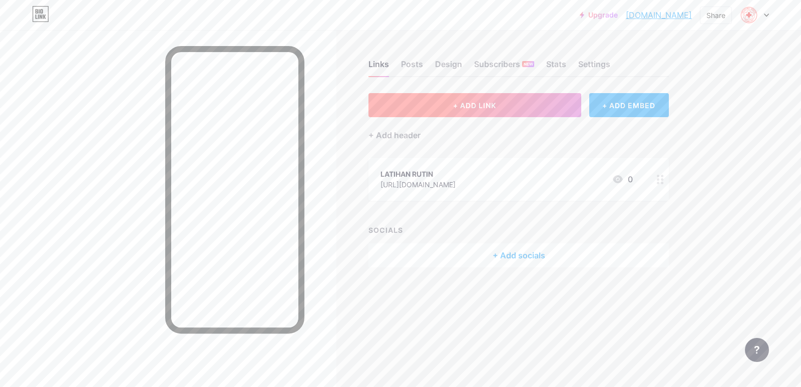
click at [490, 107] on span "+ ADD LINK" at bounding box center [474, 105] width 43 height 9
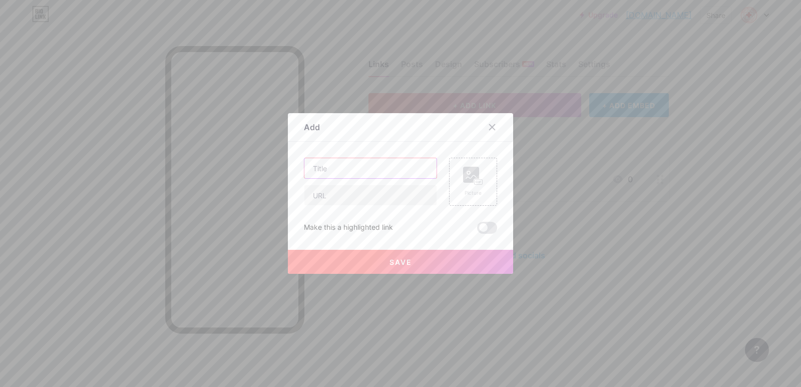
click at [349, 172] on input "text" at bounding box center [370, 168] width 132 height 20
type input "EVENT"
click at [382, 187] on input "text" at bounding box center [370, 195] width 132 height 20
paste input "https://drive.google.com/drive/folders/1yNpRSz-i-_CL87Y5wlQEdZsM4QDZzADW?usp=sh…"
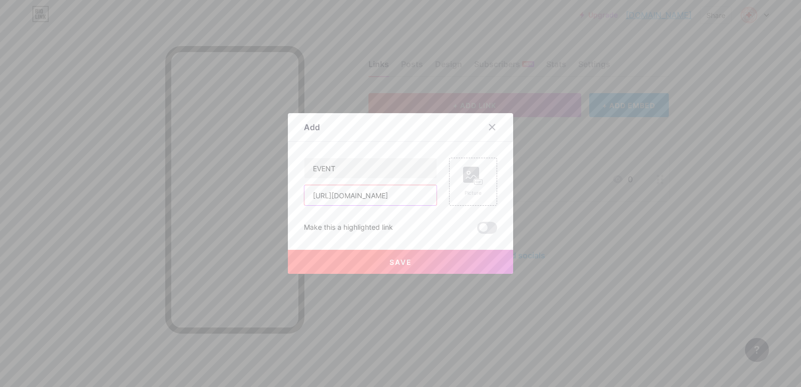
type input "https://drive.google.com/drive/folders/1yNpRSz-i-_CL87Y5wlQEdZsM4QDZzADW?usp=sh…"
click at [373, 265] on button "Save" at bounding box center [400, 262] width 225 height 24
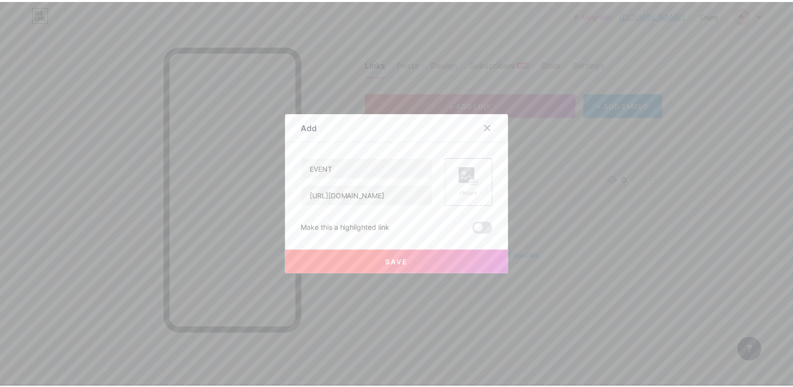
scroll to position [0, 0]
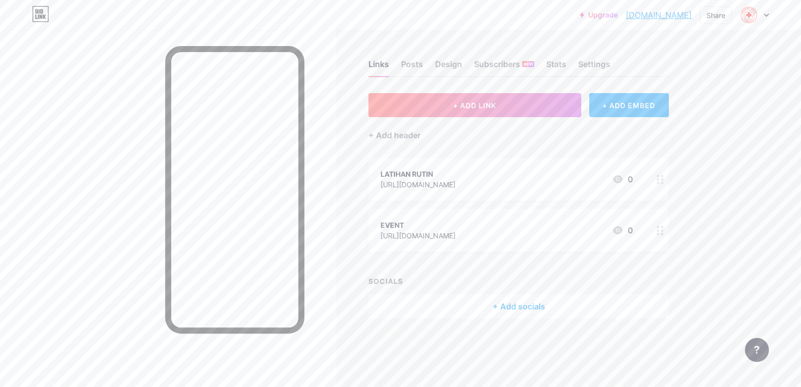
click at [704, 217] on div "Links Posts Design Subscribers NEW Stats Settings + ADD LINK + ADD EMBED + Add …" at bounding box center [355, 199] width 711 height 338
click at [703, 217] on div "Links Posts Design Subscribers NEW Stats Settings + ADD LINK + ADD EMBED + Add …" at bounding box center [355, 199] width 711 height 338
click at [760, 18] on div at bounding box center [754, 15] width 29 height 18
click at [683, 140] on li "Logout" at bounding box center [706, 140] width 124 height 27
click at [670, 137] on li "Logout" at bounding box center [706, 140] width 124 height 27
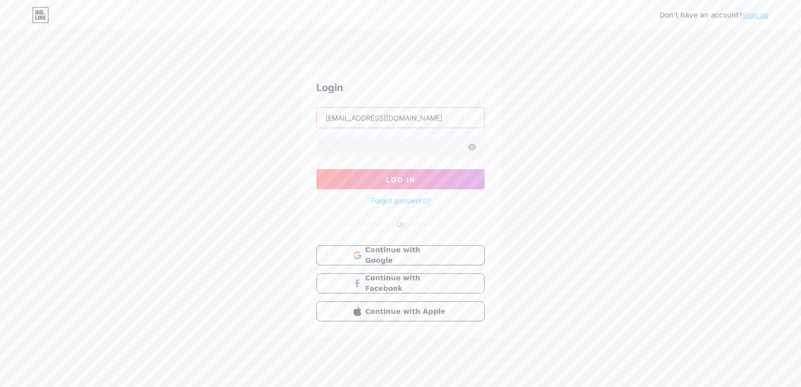
click at [435, 116] on input "dokumentasiwtb@gmail.com" at bounding box center [400, 118] width 167 height 20
type input "[EMAIL_ADDRESS][DOMAIN_NAME]"
click at [474, 148] on icon at bounding box center [472, 147] width 9 height 7
click at [452, 185] on button "Log In" at bounding box center [400, 179] width 168 height 20
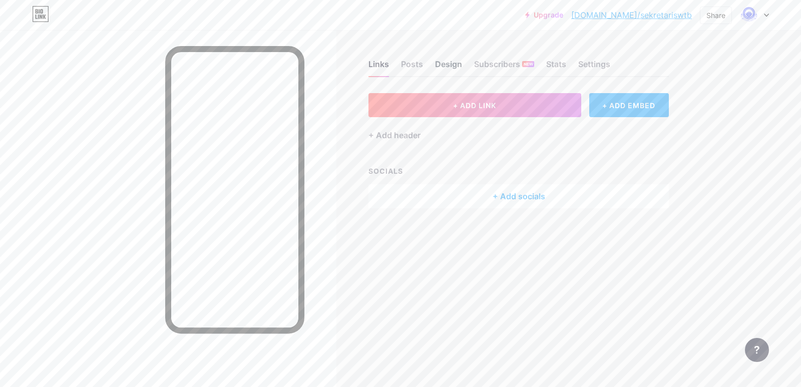
click at [452, 65] on div "Design" at bounding box center [448, 67] width 27 height 18
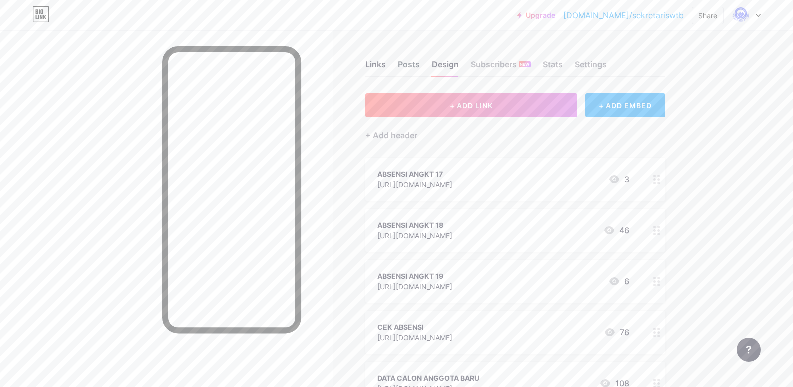
click at [404, 64] on div "Posts" at bounding box center [409, 67] width 22 height 18
click at [381, 65] on div "Links" at bounding box center [375, 67] width 21 height 18
click at [562, 64] on div "Stats" at bounding box center [553, 67] width 20 height 18
click at [592, 63] on div "Settings" at bounding box center [591, 67] width 32 height 18
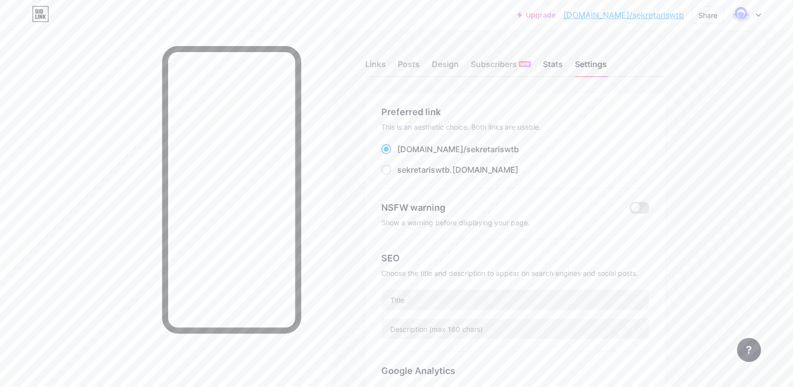
click at [563, 69] on div "Stats" at bounding box center [553, 67] width 20 height 18
click at [487, 62] on div "Subscribers NEW" at bounding box center [501, 67] width 60 height 18
click at [453, 66] on div "Design" at bounding box center [445, 67] width 27 height 18
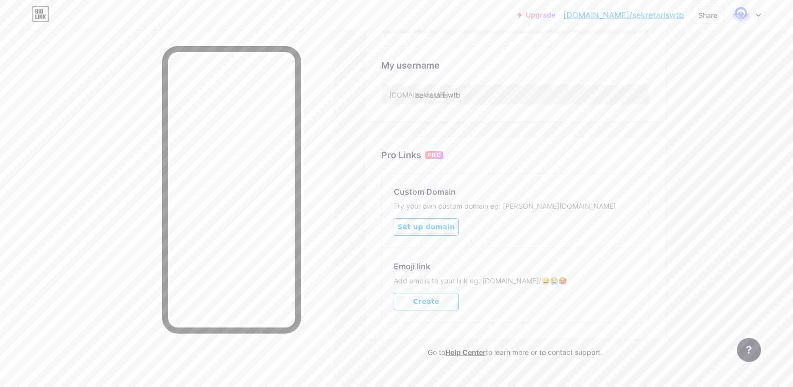
scroll to position [396, 0]
